Goal: Task Accomplishment & Management: Complete application form

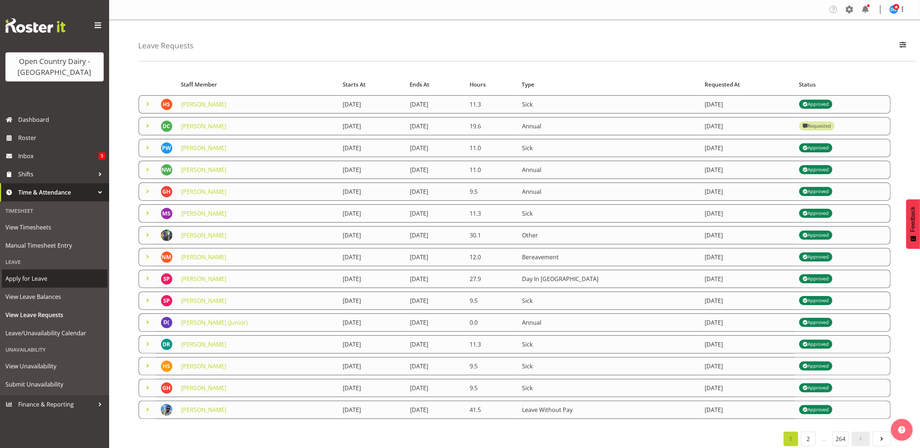
click at [37, 277] on span "Apply for Leave" at bounding box center [54, 278] width 98 height 11
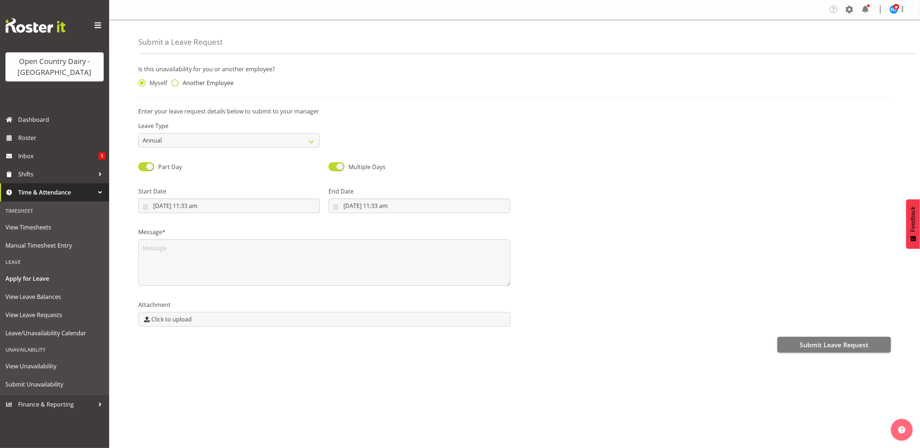
click at [175, 82] on span at bounding box center [174, 82] width 7 height 7
click at [175, 82] on input "Another Employee" at bounding box center [173, 83] width 5 height 5
radio input "true"
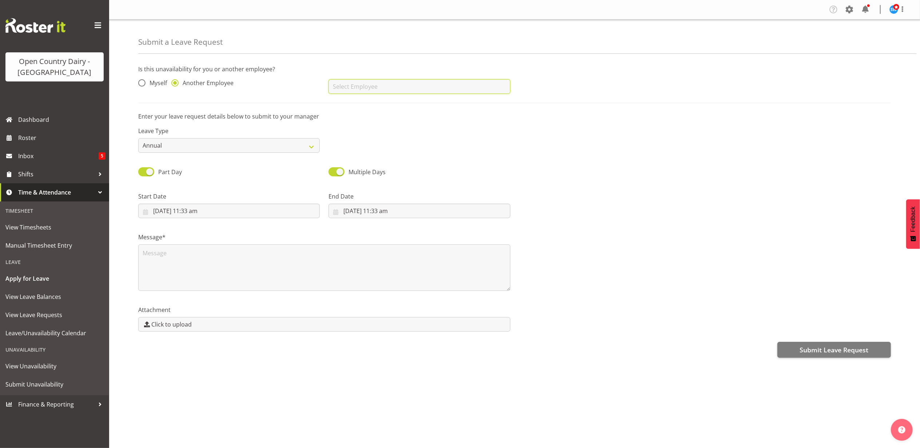
click at [416, 92] on input "text" at bounding box center [418, 86] width 181 height 15
click at [411, 103] on link "[PERSON_NAME]" at bounding box center [418, 104] width 181 height 13
type input "[PERSON_NAME]"
click at [227, 148] on select "Annual Sick Leave Without Pay Bereavement Domestic Violence Parental Jury Servi…" at bounding box center [228, 145] width 181 height 15
select select "Sick"
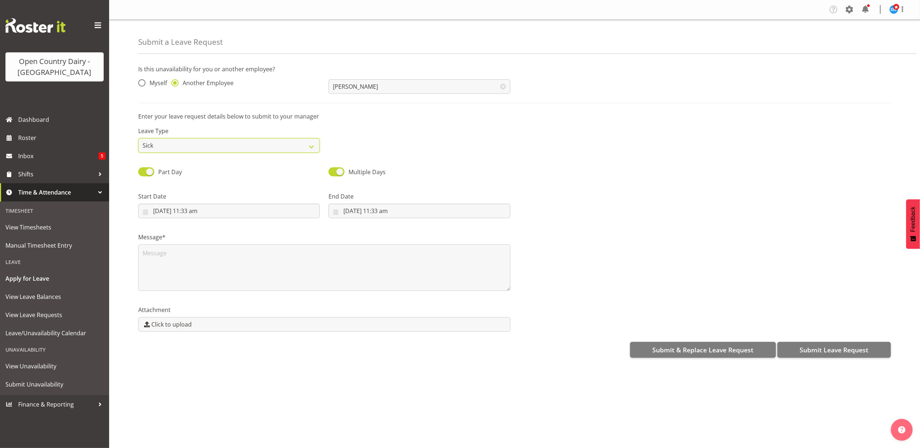
click at [138, 139] on select "Annual Sick Leave Without Pay Bereavement Domestic Violence Parental Jury Servi…" at bounding box center [228, 145] width 181 height 15
click at [204, 214] on input "4/10/2025, 11:33 am" at bounding box center [228, 211] width 181 height 15
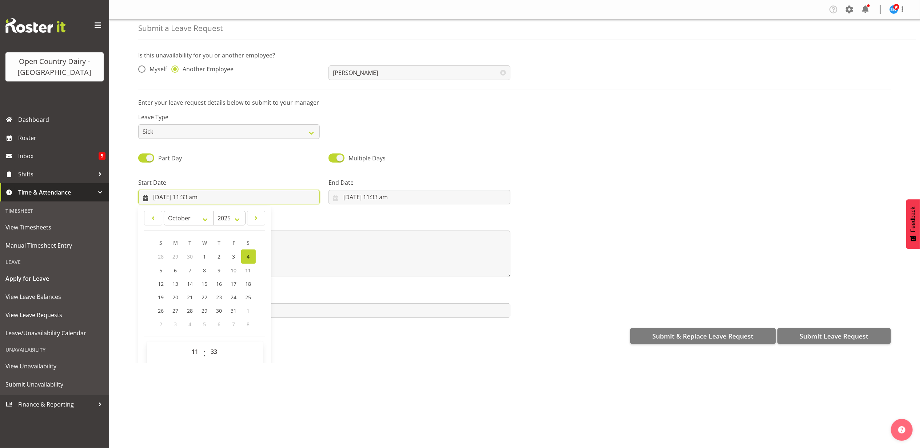
scroll to position [21, 0]
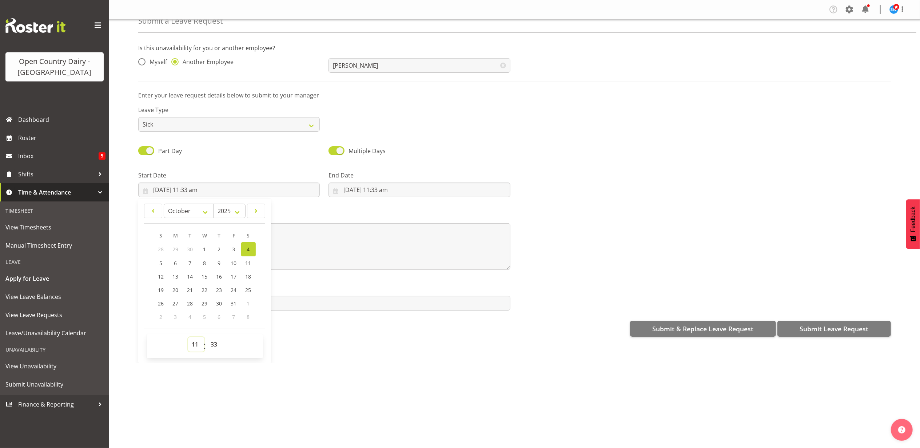
click at [198, 347] on select "00 01 02 03 04 05 06 07 08 09 10 11 12 13 14 15 16 17 18 19 20 21 22 23" at bounding box center [196, 344] width 16 height 15
select select "16"
click at [188, 338] on select "00 01 02 03 04 05 06 07 08 09 10 11 12 13 14 15 16 17 18 19 20 21 22 23" at bounding box center [196, 344] width 16 height 15
type input "4/10/2025, 4:33 pm"
click at [217, 345] on select "00 01 02 03 04 05 06 07 08 09 10 11 12 13 14 15 16 17 18 19 20 21 22 23 24 25 2…" at bounding box center [215, 344] width 16 height 15
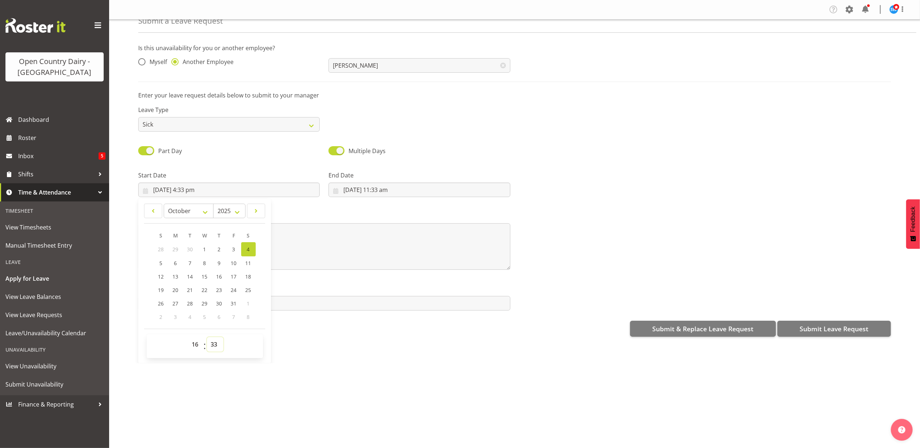
select select "45"
click at [207, 338] on select "00 01 02 03 04 05 06 07 08 09 10 11 12 13 14 15 16 17 18 19 20 21 22 23 24 25 2…" at bounding box center [215, 344] width 16 height 15
type input "[DATE] 4:45 pm"
click at [369, 187] on input "4/10/2025, 11:33 am" at bounding box center [418, 190] width 181 height 15
click at [350, 263] on span "5" at bounding box center [351, 263] width 3 height 7
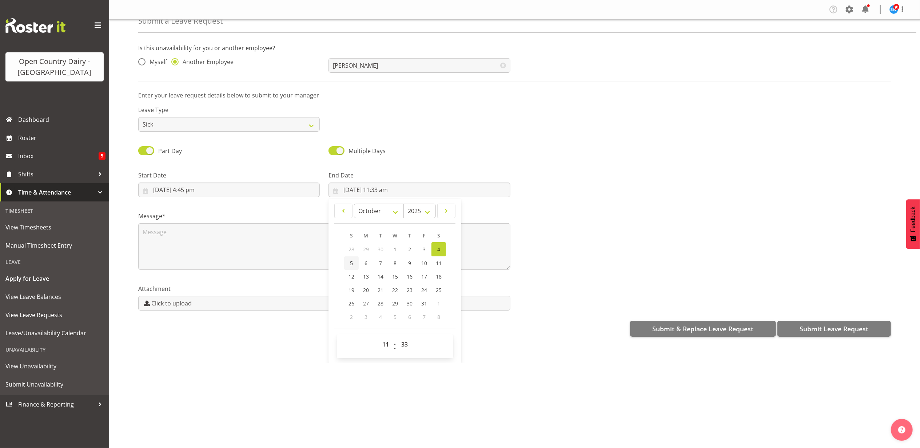
type input "5/10/2025, 11:33 am"
click at [383, 345] on select "00 01 02 03 04 05 06 07 08 09 10 11 12 13 14 15 16 17 18 19 20 21 22 23" at bounding box center [386, 344] width 16 height 15
select select "4"
click at [378, 338] on select "00 01 02 03 04 05 06 07 08 09 10 11 12 13 14 15 16 17 18 19 20 21 22 23" at bounding box center [386, 344] width 16 height 15
type input "5/10/2025, 4:33 am"
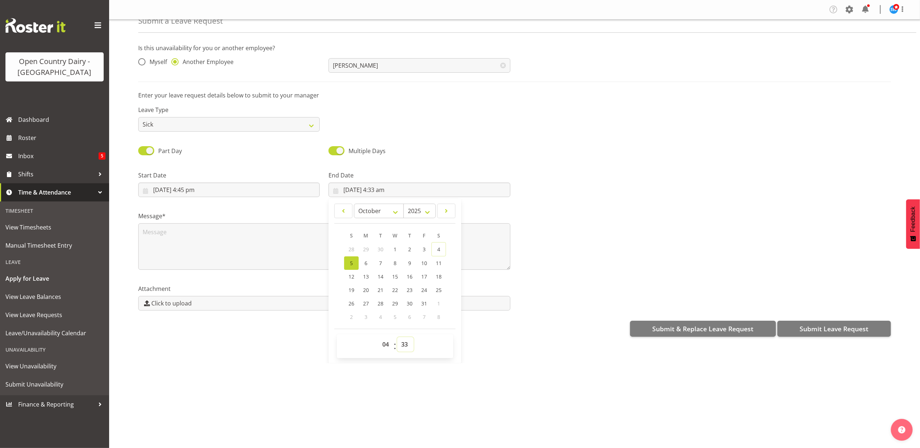
click at [401, 346] on select "00 01 02 03 04 05 06 07 08 09 10 11 12 13 14 15 16 17 18 19 20 21 22 23 24 25 2…" at bounding box center [405, 344] width 16 height 15
select select "0"
click at [397, 338] on select "00 01 02 03 04 05 06 07 08 09 10 11 12 13 14 15 16 17 18 19 20 21 22 23 24 25 2…" at bounding box center [405, 344] width 16 height 15
type input "[DATE] 4:00 am"
click at [224, 237] on textarea at bounding box center [324, 246] width 372 height 47
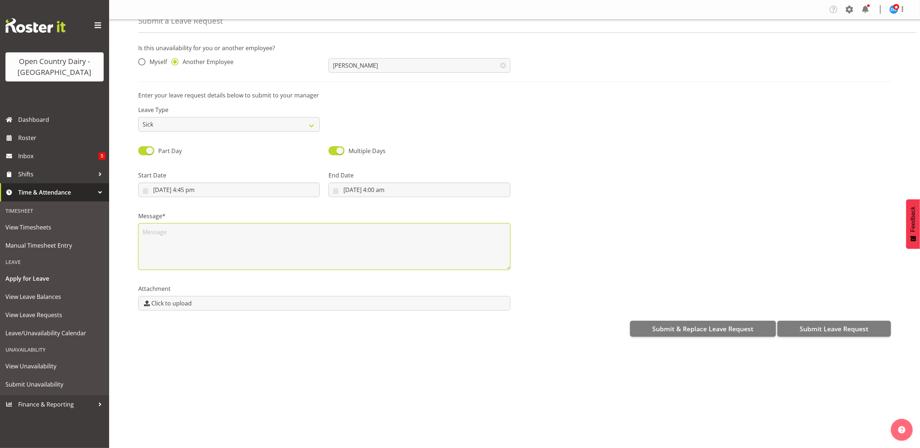
scroll to position [0, 0]
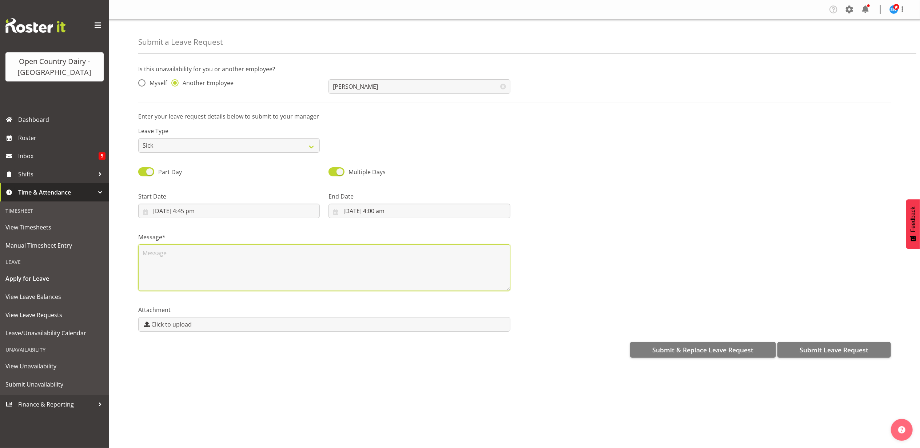
click at [184, 245] on textarea at bounding box center [324, 267] width 372 height 47
type textarea "sick"
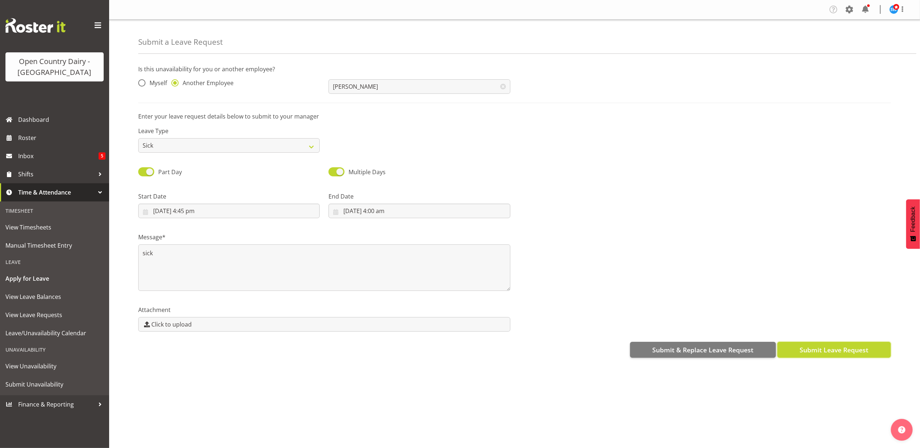
click at [834, 348] on span "Submit Leave Request" at bounding box center [833, 349] width 69 height 9
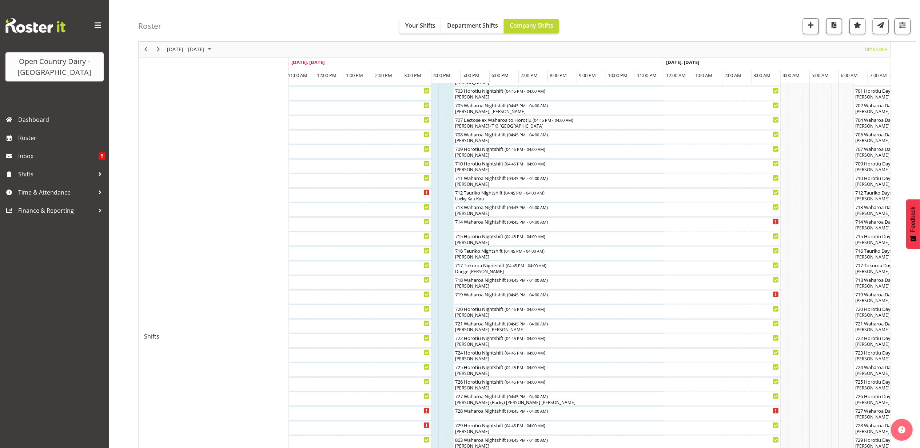
scroll to position [162, 0]
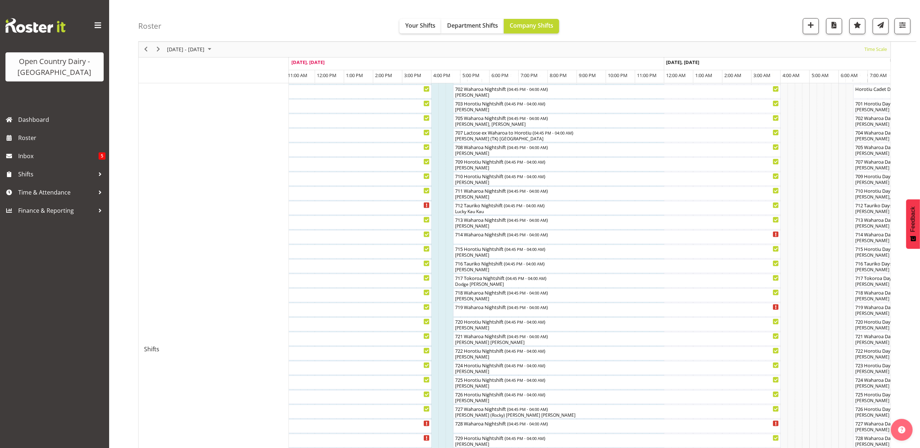
click at [0, 0] on div at bounding box center [0, 0] width 0 height 0
click at [488, 311] on div "719 Waharoa Nightshift ( 04:45 PM - 04:00 AM )" at bounding box center [617, 310] width 324 height 14
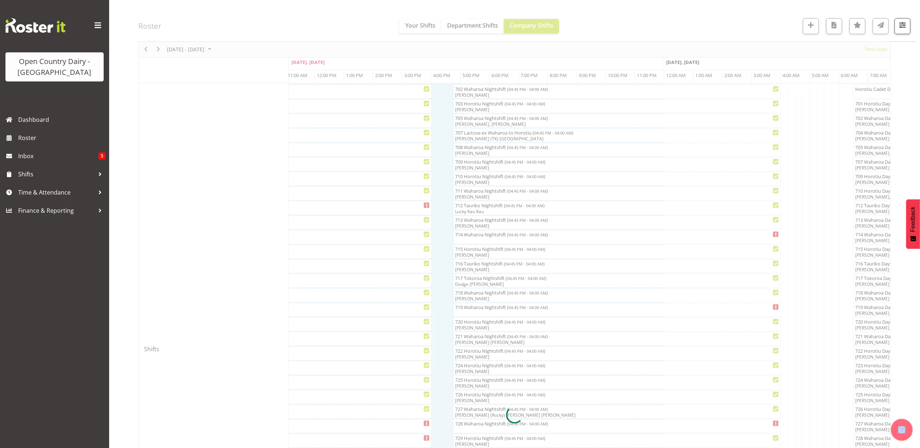
click at [488, 311] on div at bounding box center [514, 415] width 752 height 1010
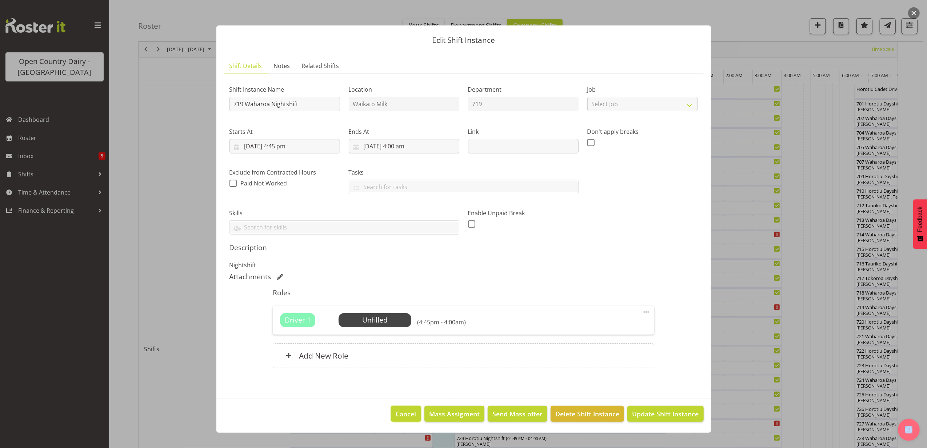
click at [409, 418] on span "Cancel" at bounding box center [406, 413] width 20 height 9
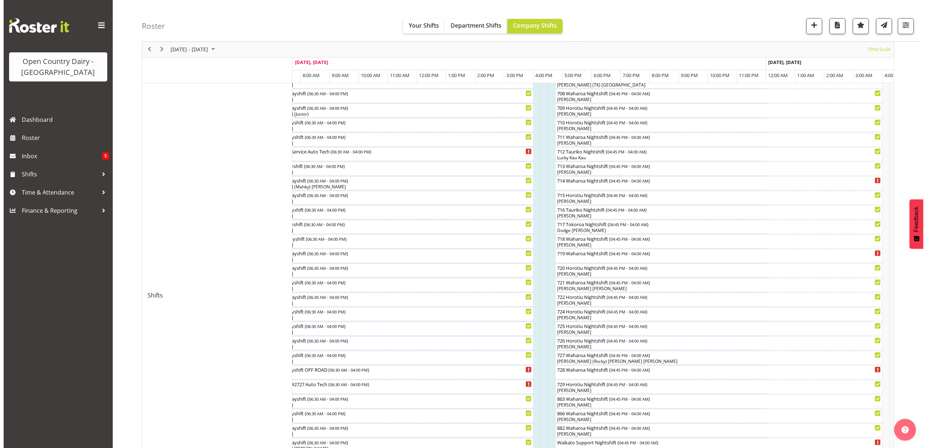
scroll to position [211, 0]
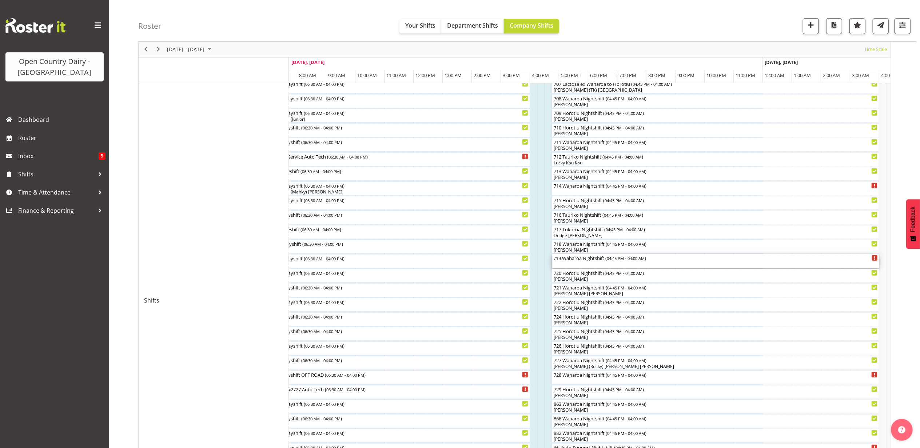
click at [584, 260] on div "719 Waharoa Nightshift ( 04:45 PM - 04:00 AM )" at bounding box center [715, 257] width 324 height 7
click at [0, 0] on div at bounding box center [0, 0] width 0 height 0
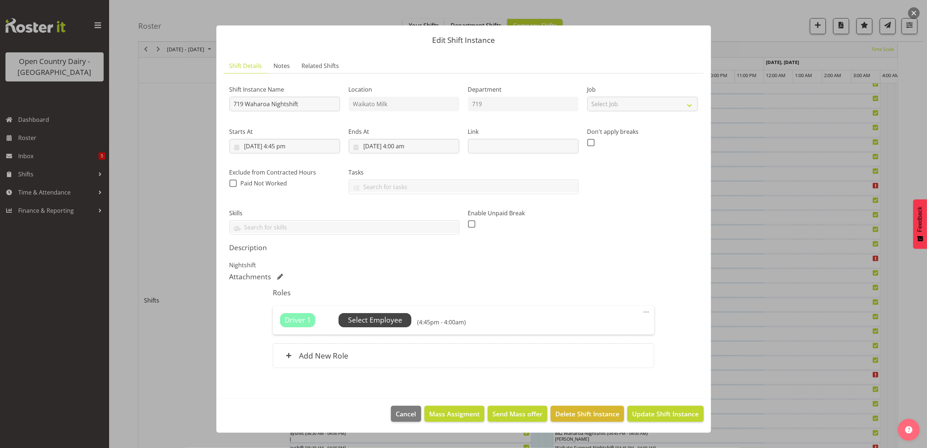
click at [351, 327] on span "Select Employee" at bounding box center [375, 320] width 73 height 14
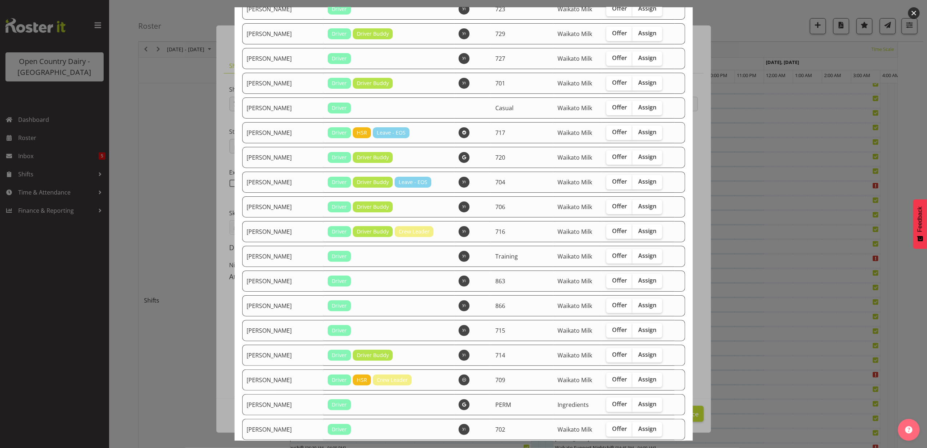
scroll to position [0, 0]
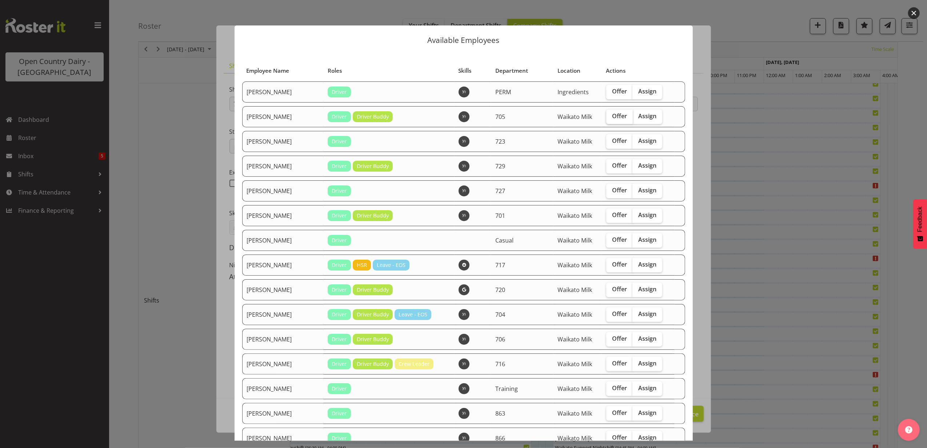
click at [612, 113] on span "Offer" at bounding box center [619, 115] width 15 height 7
click at [607, 114] on input "Offer" at bounding box center [608, 116] width 5 height 5
checkbox input "true"
click at [612, 162] on span "Offer" at bounding box center [619, 165] width 15 height 7
click at [611, 163] on input "Offer" at bounding box center [608, 165] width 5 height 5
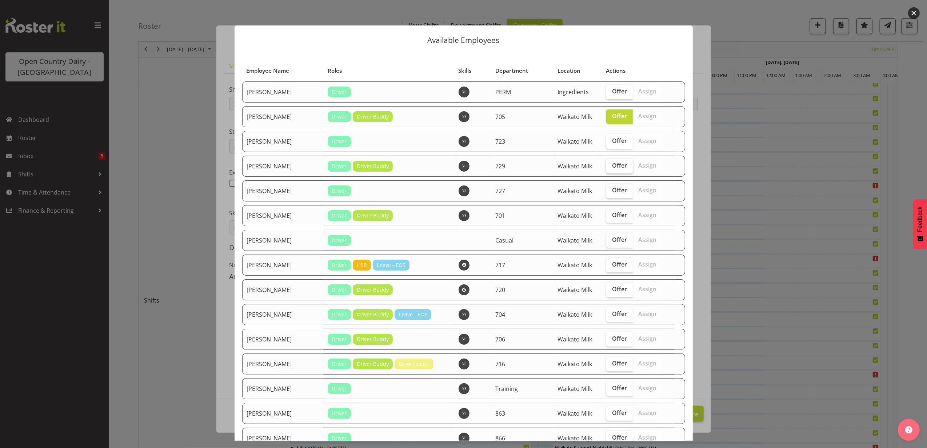
checkbox input "true"
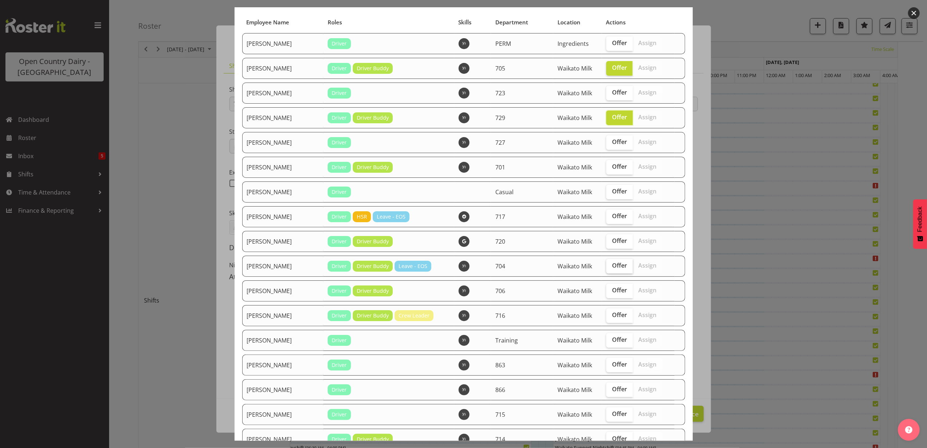
click at [613, 265] on span "Offer" at bounding box center [619, 265] width 15 height 7
click at [611, 265] on input "Offer" at bounding box center [608, 265] width 5 height 5
checkbox input "true"
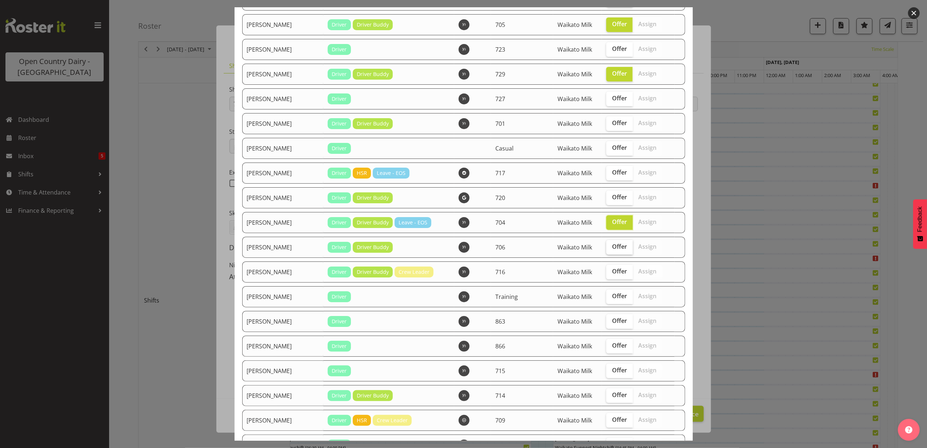
scroll to position [145, 0]
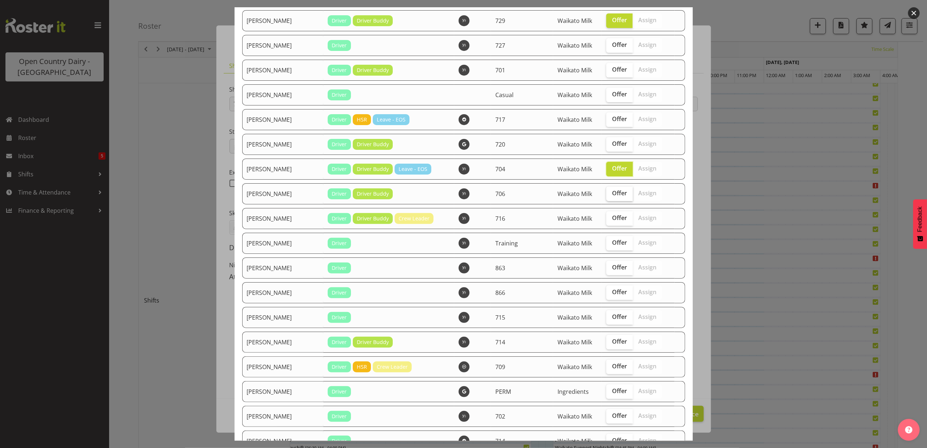
click at [616, 195] on span "Offer" at bounding box center [619, 192] width 15 height 7
click at [611, 195] on input "Offer" at bounding box center [608, 193] width 5 height 5
checkbox input "true"
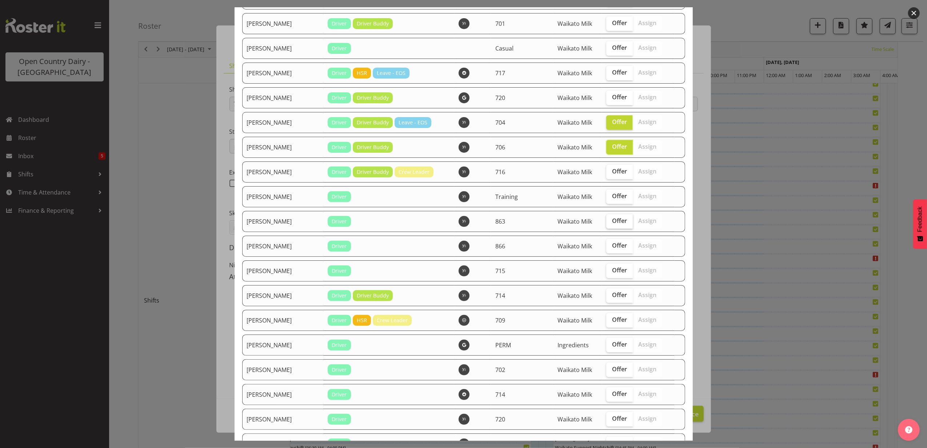
scroll to position [242, 0]
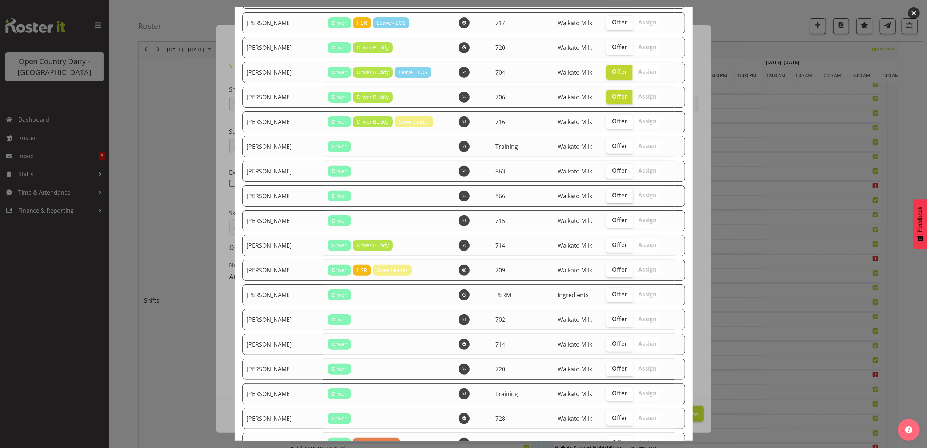
click at [616, 197] on span "Offer" at bounding box center [619, 195] width 15 height 7
click at [611, 197] on input "Offer" at bounding box center [608, 195] width 5 height 5
checkbox input "true"
click at [613, 243] on span "Offer" at bounding box center [619, 244] width 15 height 7
click at [611, 243] on input "Offer" at bounding box center [608, 245] width 5 height 5
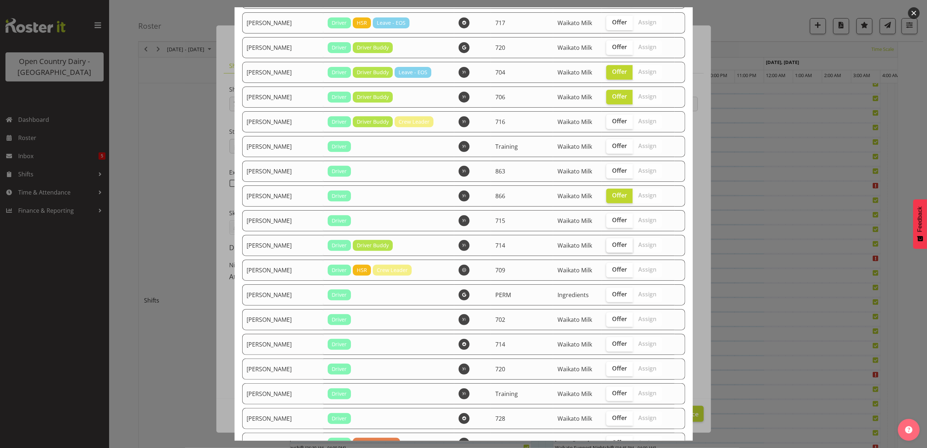
checkbox input "true"
click at [612, 316] on span "Offer" at bounding box center [619, 318] width 15 height 7
click at [610, 317] on input "Offer" at bounding box center [608, 319] width 5 height 5
checkbox input "true"
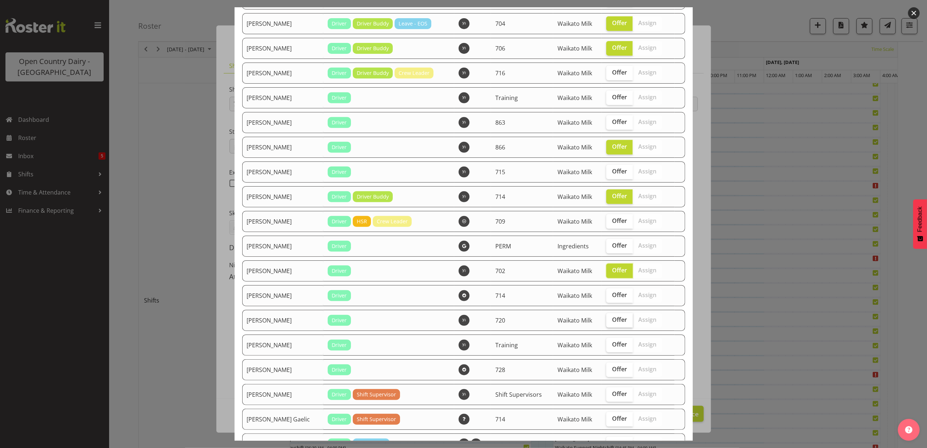
scroll to position [339, 0]
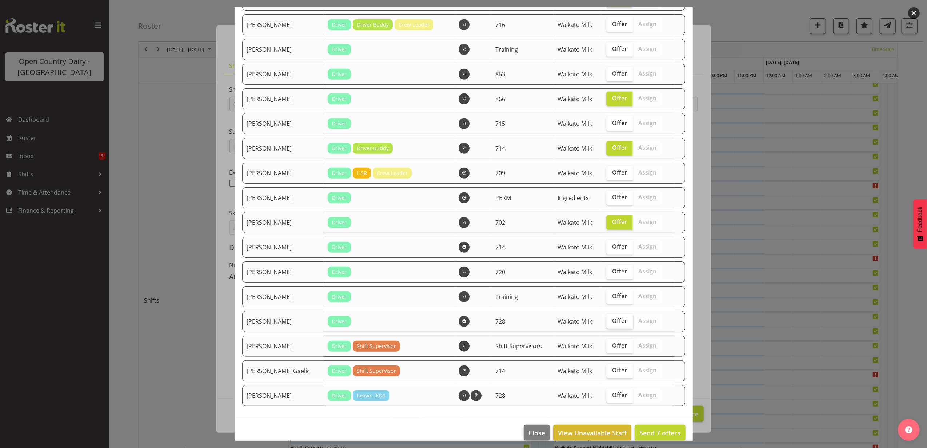
click at [617, 320] on span "Offer" at bounding box center [619, 320] width 15 height 7
click at [611, 320] on input "Offer" at bounding box center [608, 321] width 5 height 5
checkbox input "true"
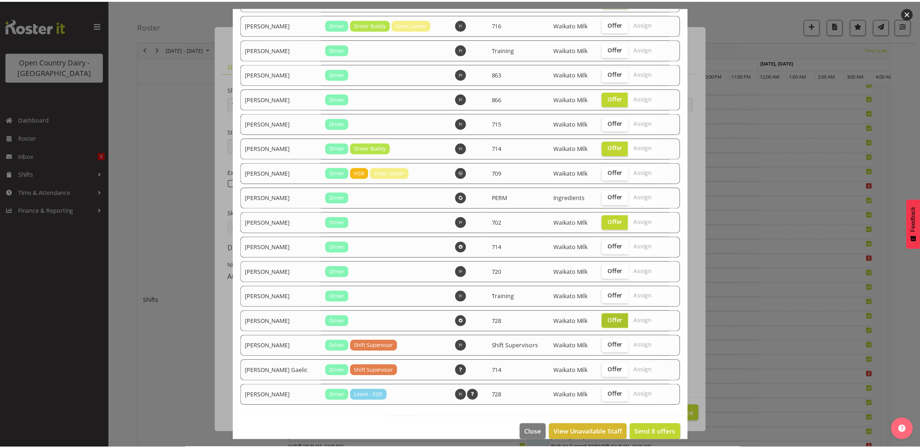
scroll to position [350, 0]
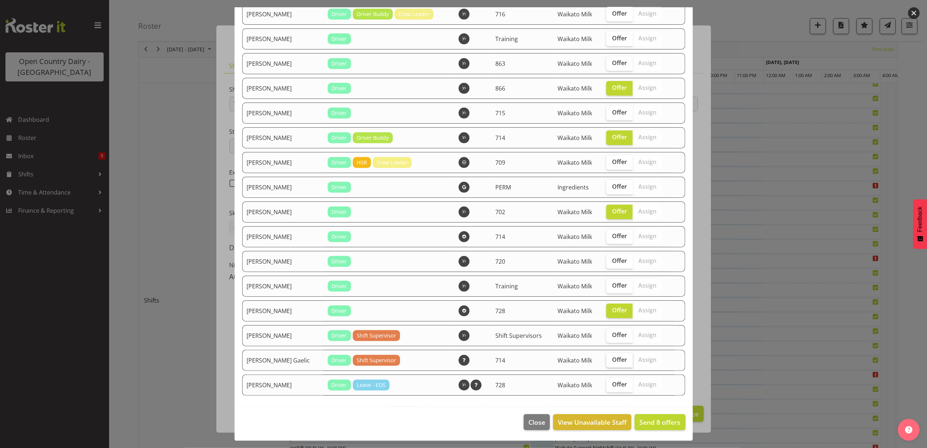
click at [614, 356] on span "Offer" at bounding box center [619, 359] width 15 height 7
click at [611, 358] on input "Offer" at bounding box center [608, 360] width 5 height 5
click at [614, 356] on span "Offer" at bounding box center [619, 359] width 15 height 7
click at [611, 358] on input "Offer" at bounding box center [608, 360] width 5 height 5
checkbox input "false"
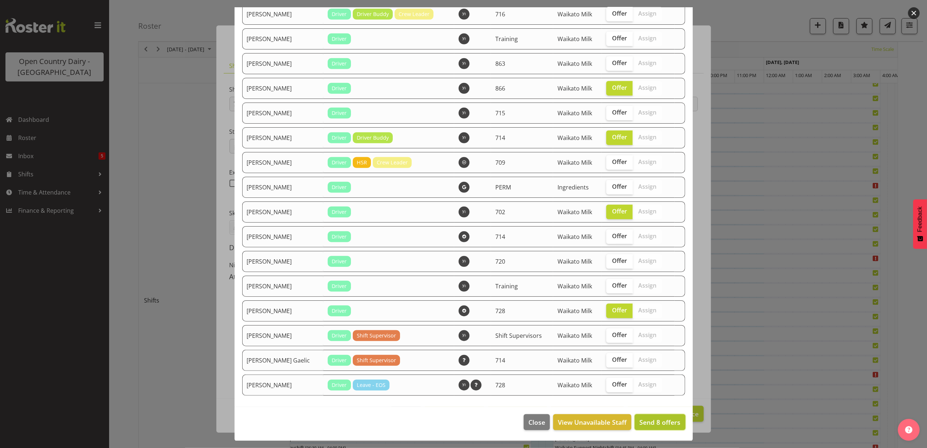
click at [651, 421] on span "Send 8 offers" at bounding box center [659, 422] width 41 height 9
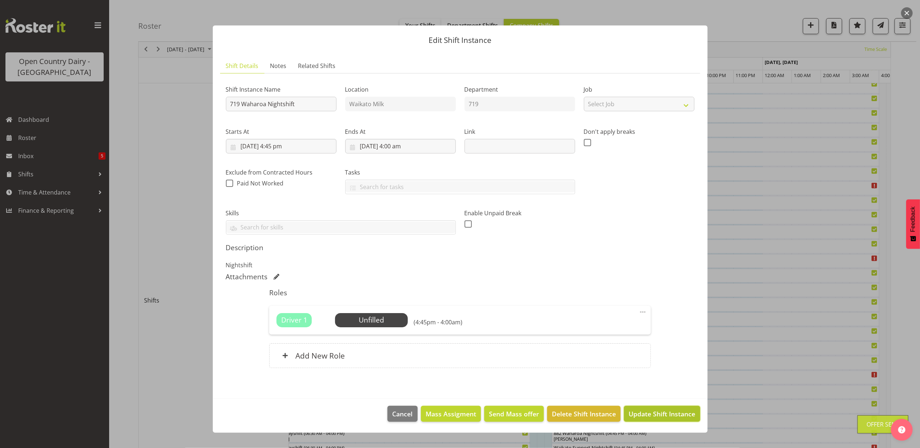
click at [649, 416] on span "Update Shift Instance" at bounding box center [661, 413] width 67 height 9
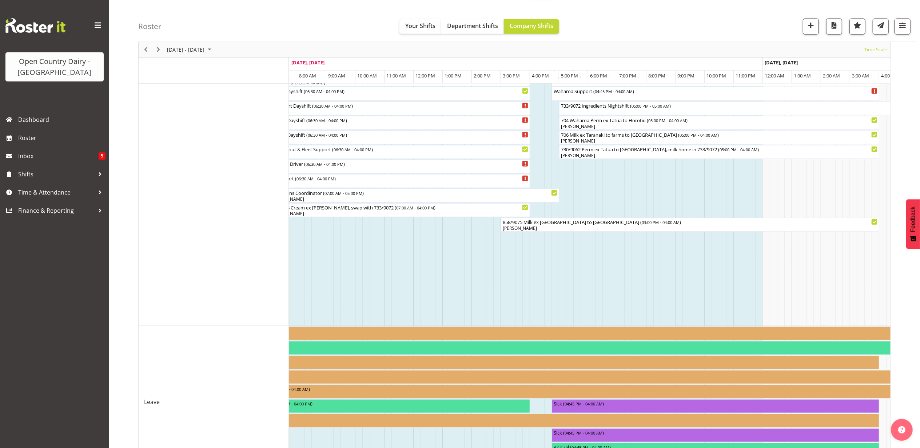
scroll to position [388, 0]
